Goal: Task Accomplishment & Management: Use online tool/utility

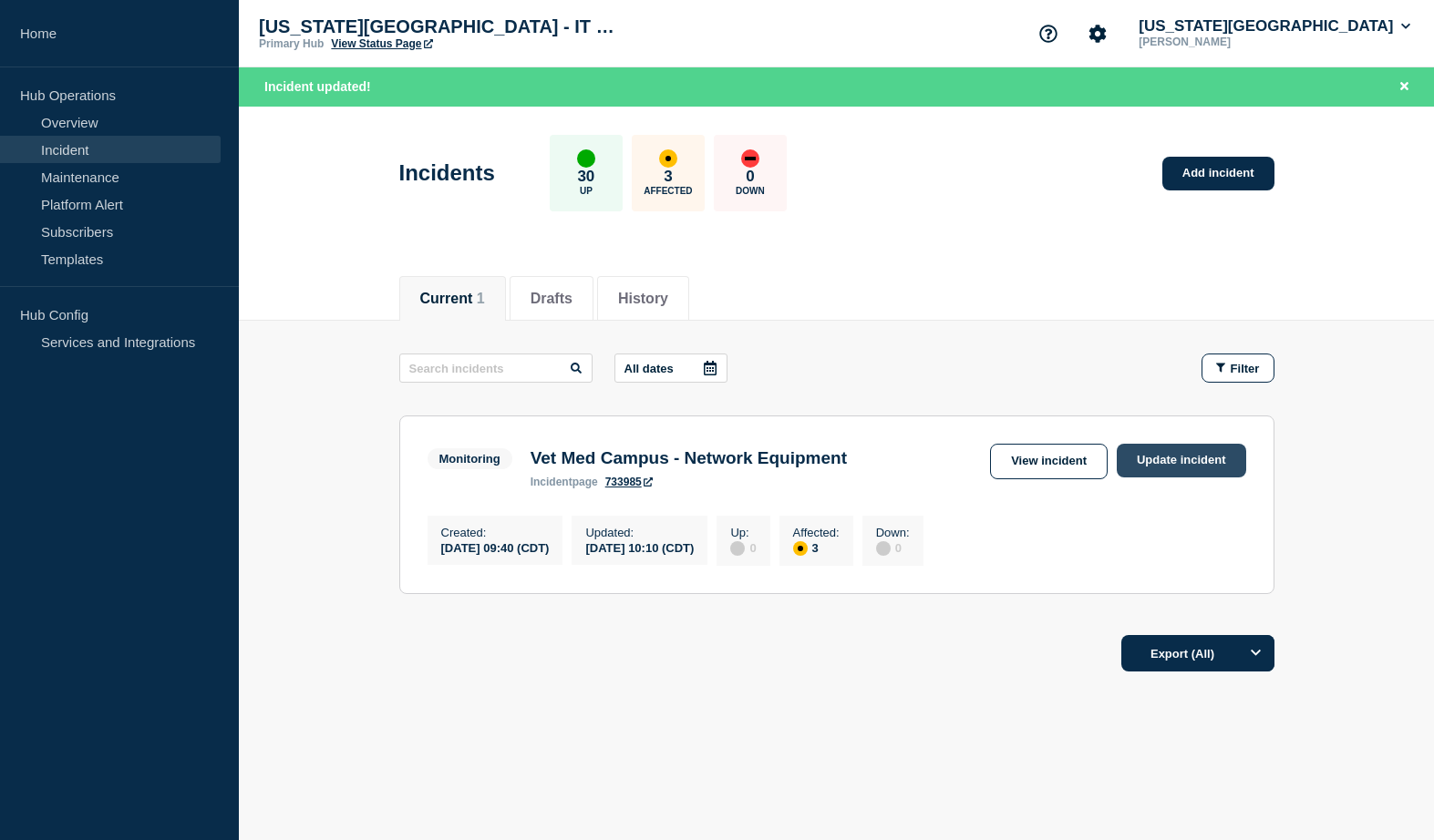
click at [1183, 462] on link "Update incident" at bounding box center [1182, 461] width 129 height 33
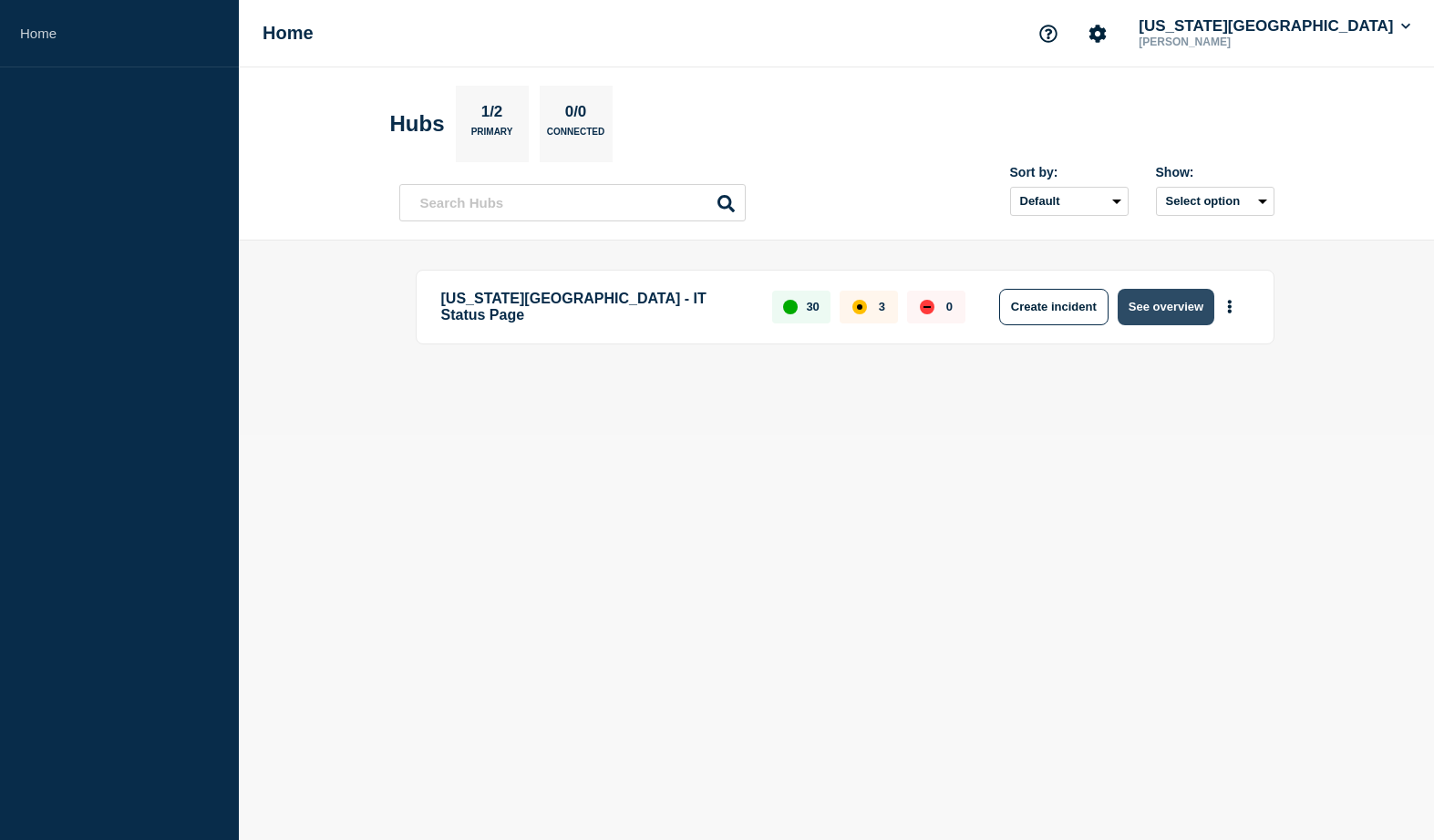
click at [1170, 303] on button "See overview" at bounding box center [1166, 306] width 97 height 36
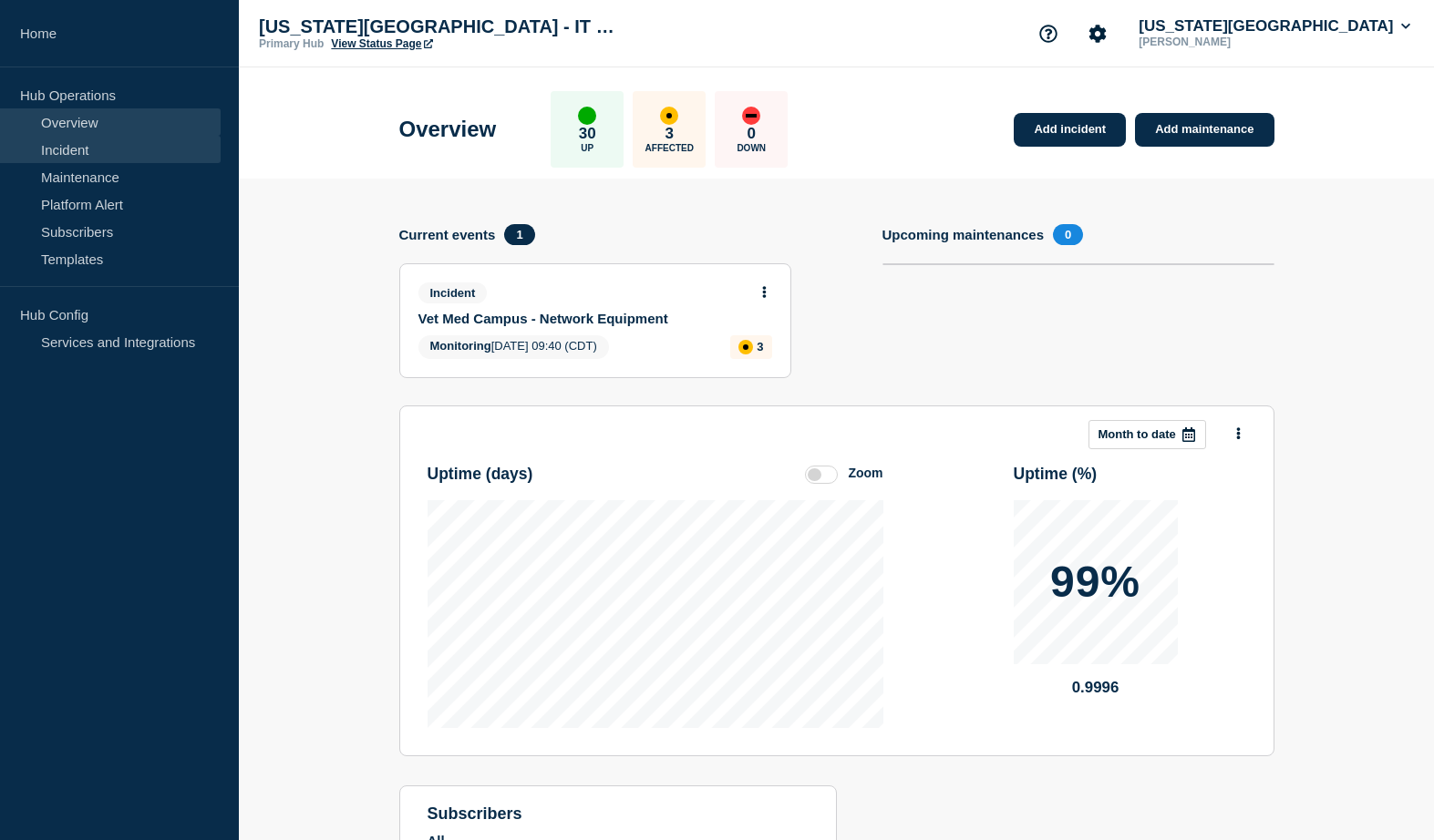
click at [87, 155] on link "Incident" at bounding box center [111, 150] width 221 height 27
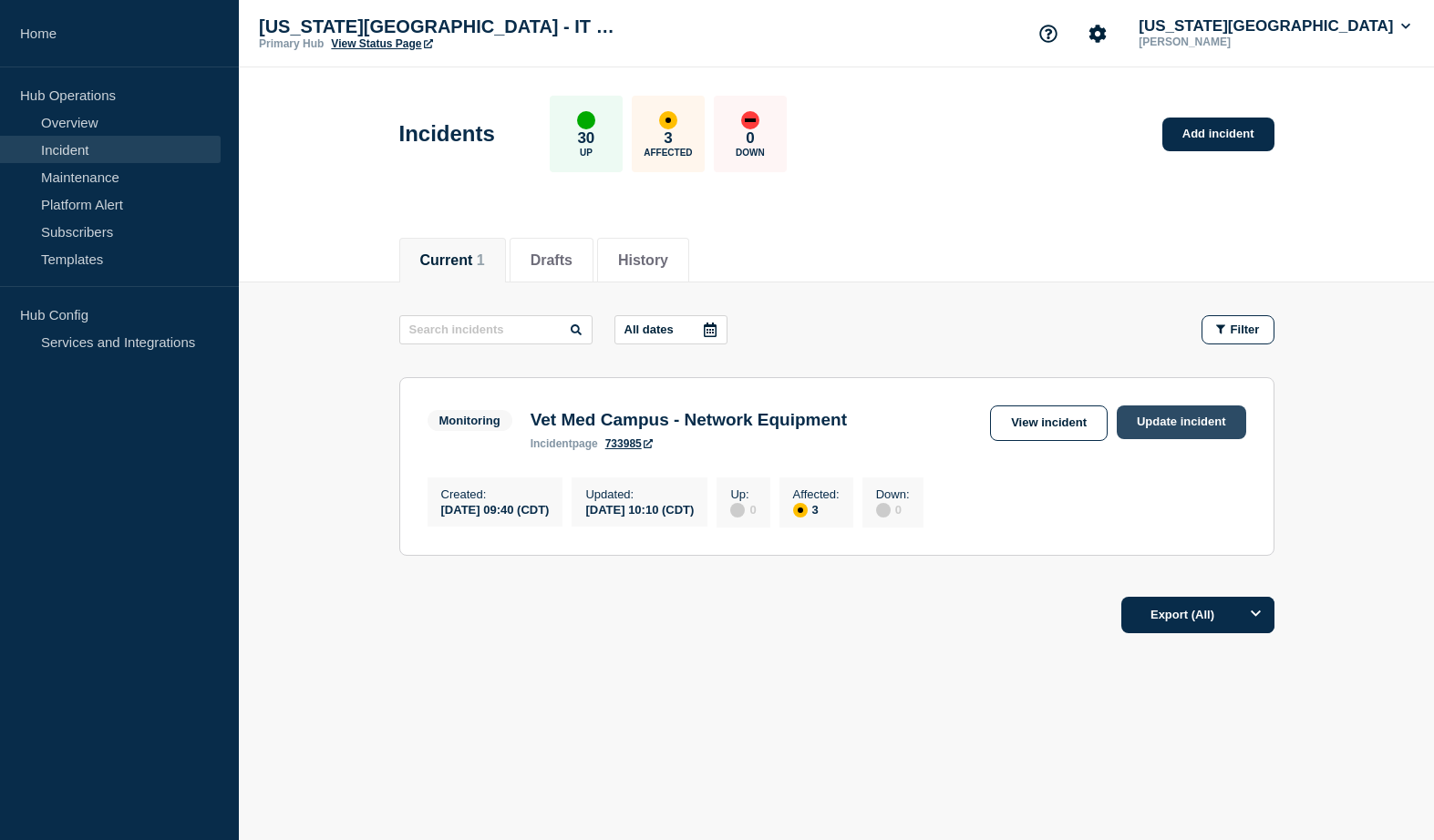
click at [1171, 420] on link "Update incident" at bounding box center [1182, 422] width 129 height 33
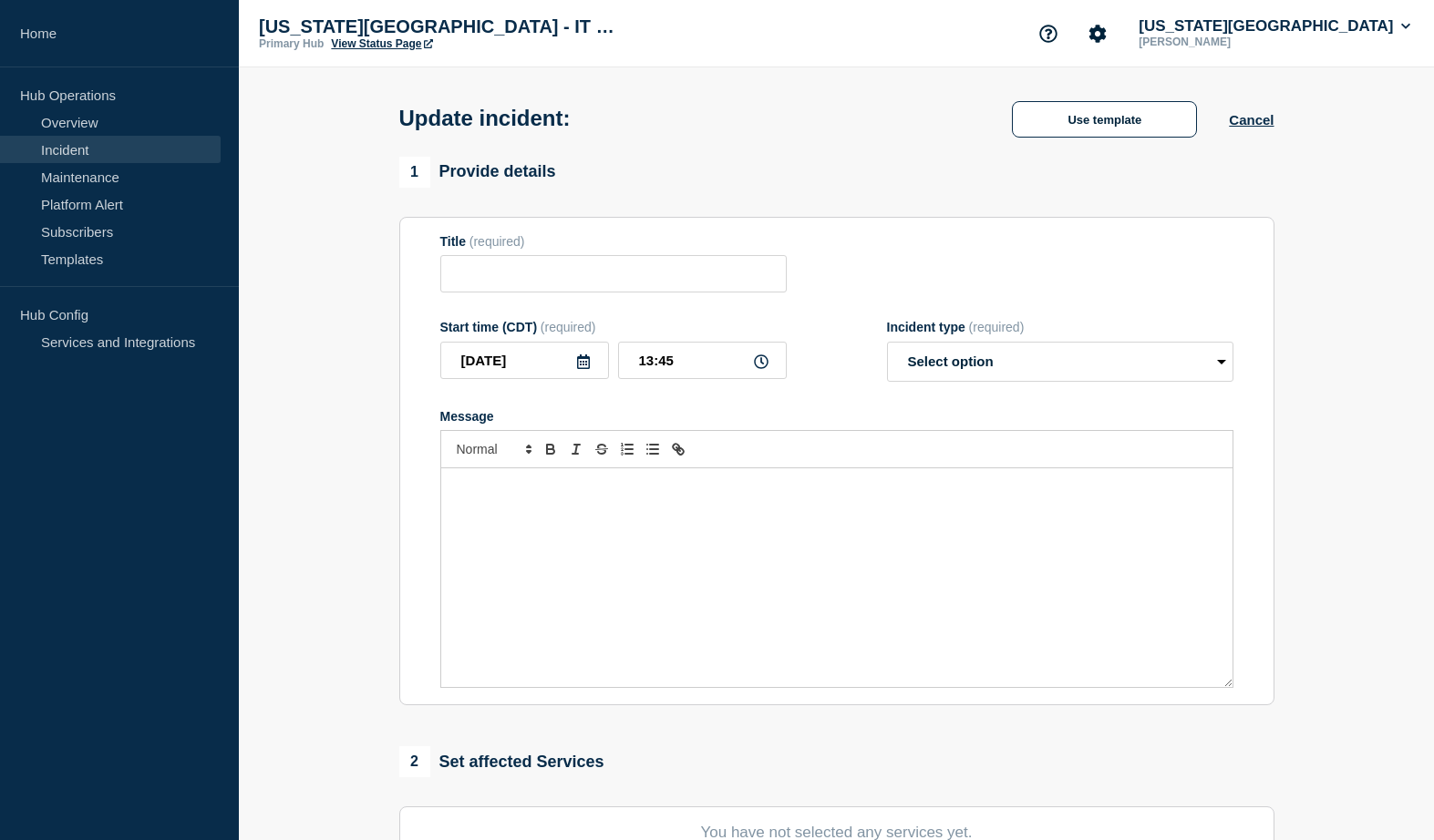
type input "Vet Med Campus - Network Equipment"
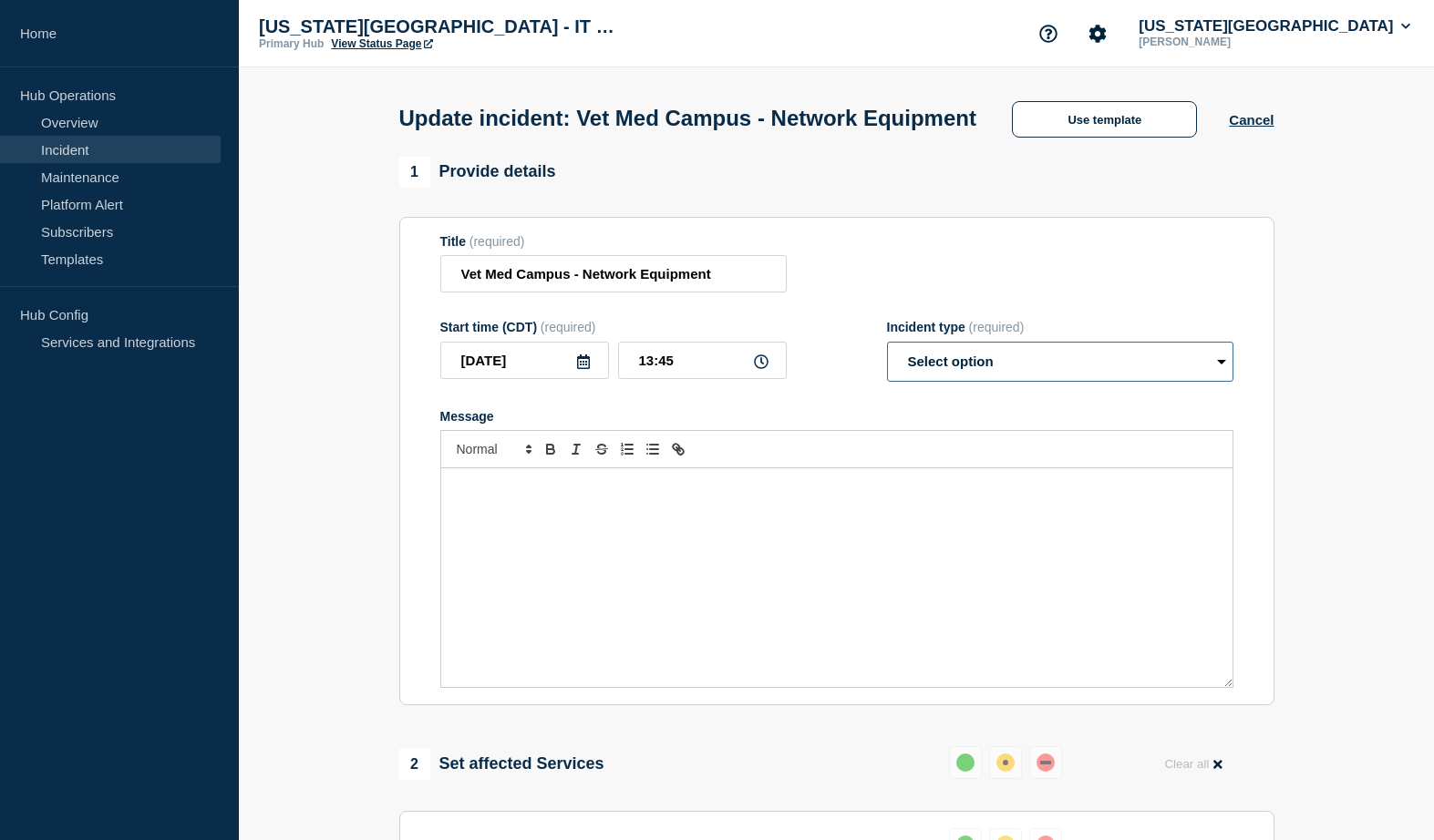
click at [887, 341] on select "Select option Investigating Identified Monitoring Resolved" at bounding box center [1060, 361] width 346 height 40
click at [1079, 381] on select "Select option Investigating Identified Monitoring Resolved" at bounding box center [1060, 361] width 346 height 40
click at [887, 341] on select "Select option Investigating Identified Monitoring Resolved" at bounding box center [1060, 361] width 346 height 40
select select "resolved"
click option "Resolved" at bounding box center [0, 0] width 0 height 0
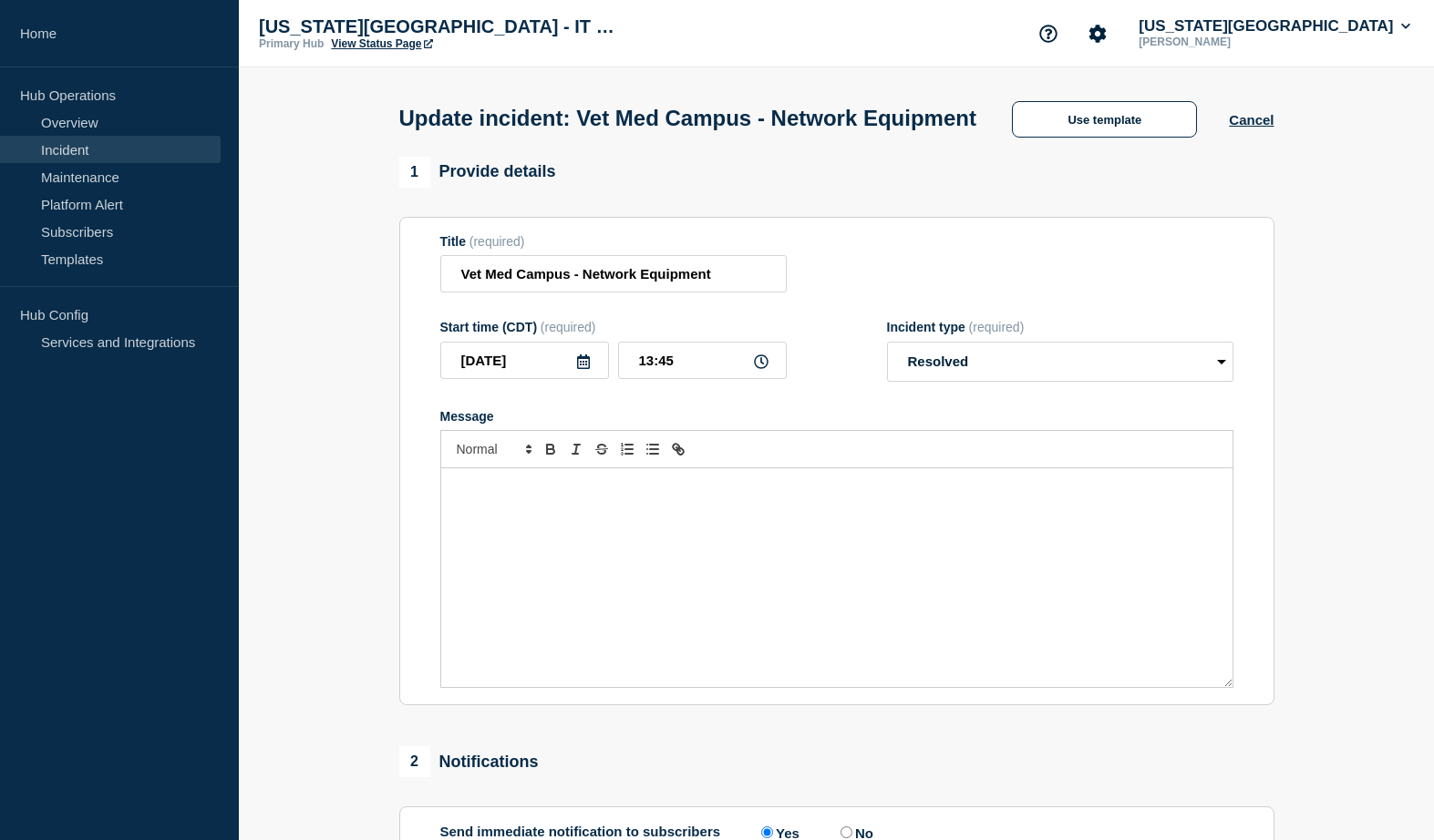
click at [489, 555] on div "Message" at bounding box center [836, 578] width 791 height 219
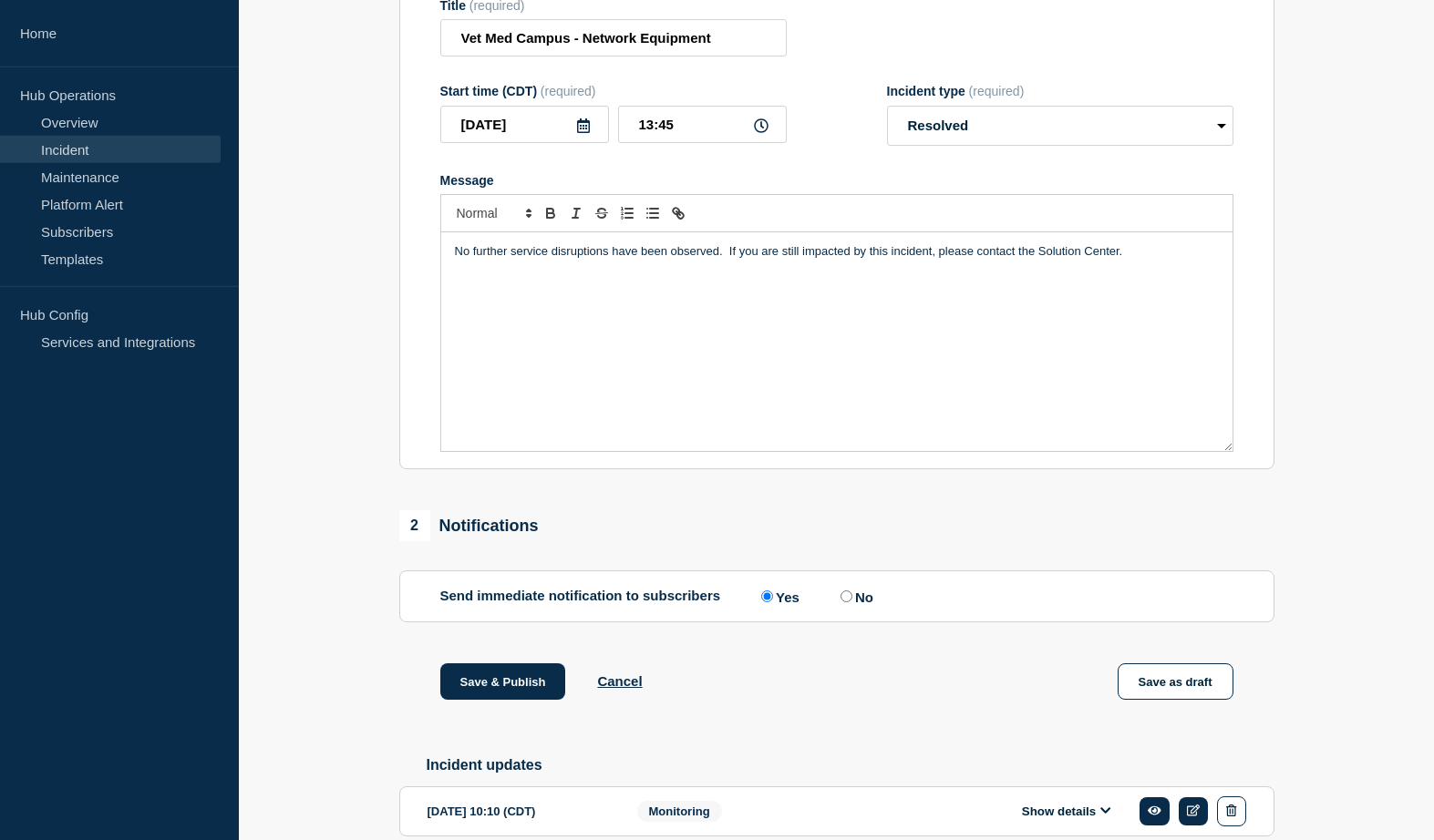
scroll to position [329, 0]
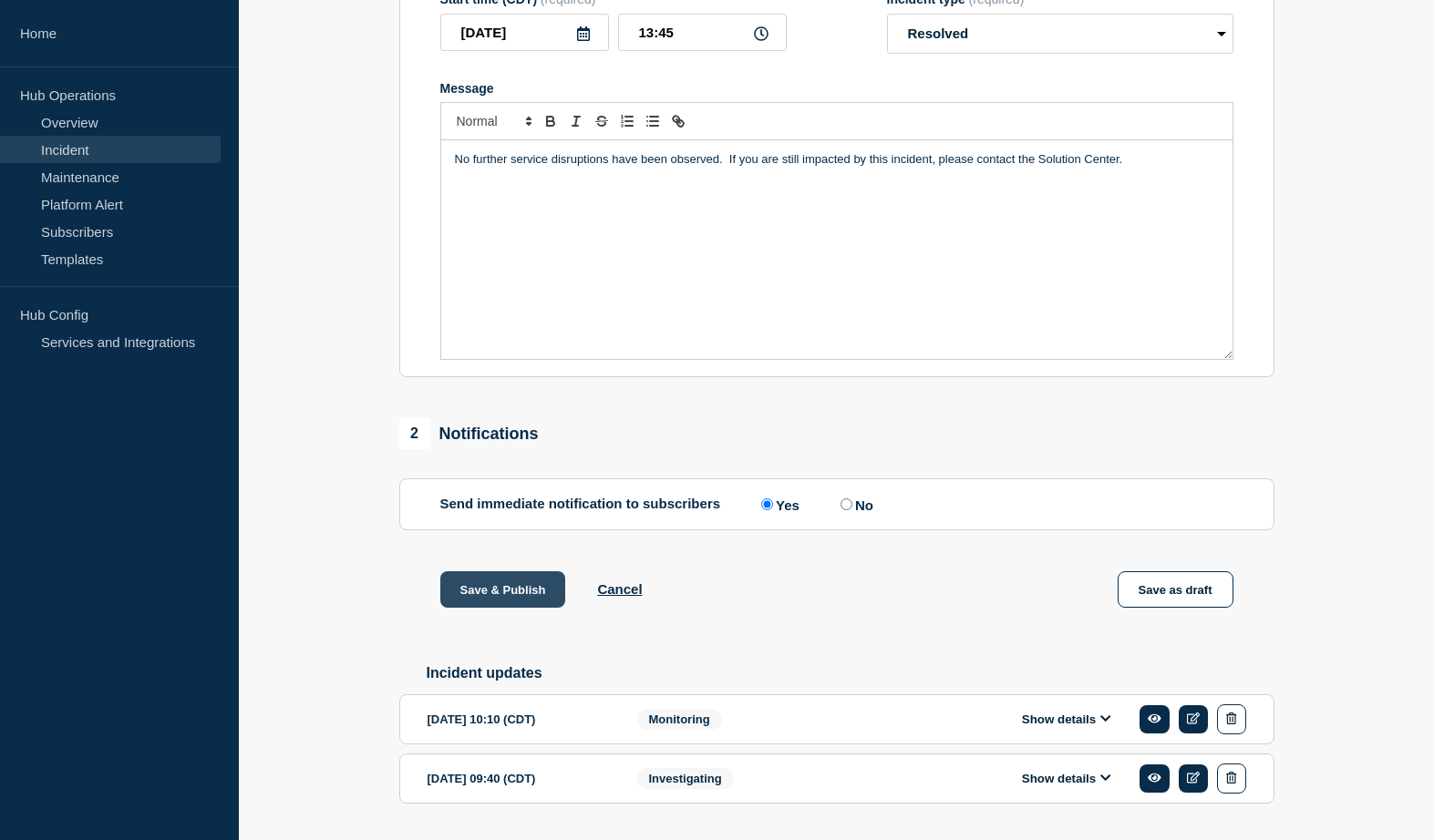
click at [514, 608] on button "Save & Publish" at bounding box center [503, 589] width 126 height 36
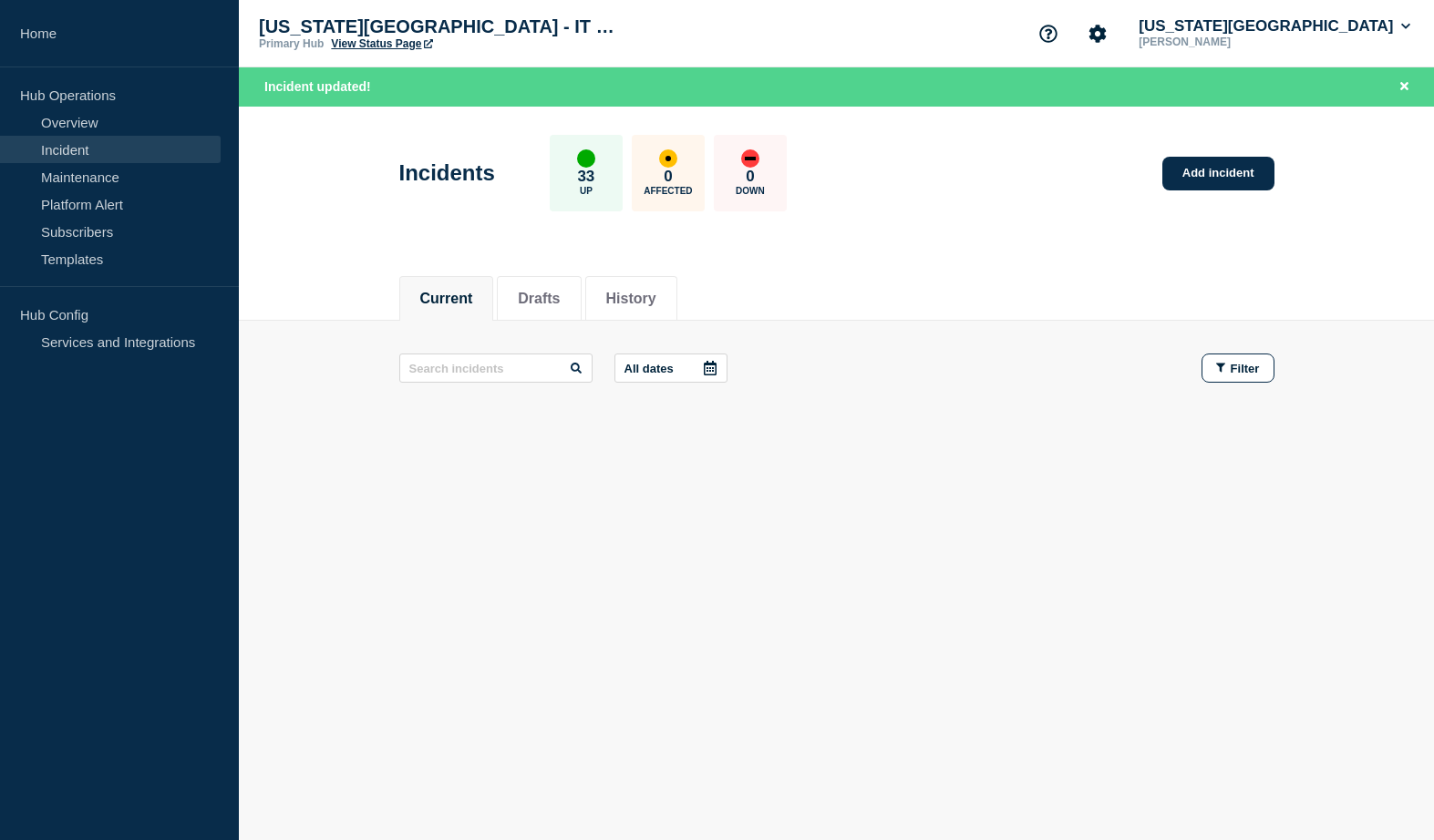
click at [377, 43] on link "View Status Page" at bounding box center [381, 43] width 101 height 13
